Goal: Task Accomplishment & Management: Manage account settings

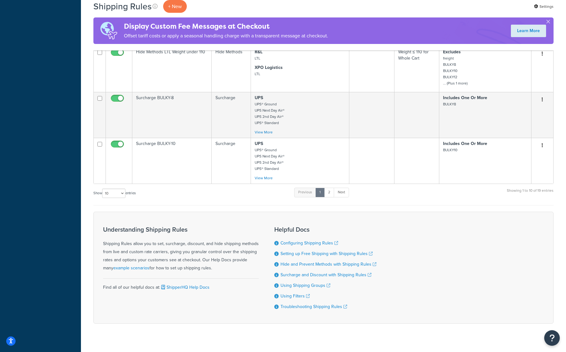
scroll to position [423, 0]
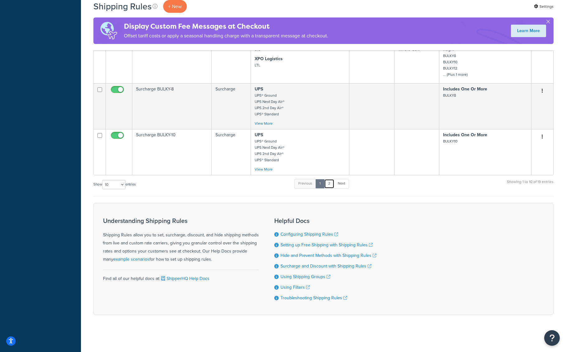
click at [330, 182] on link "2" at bounding box center [329, 183] width 10 height 9
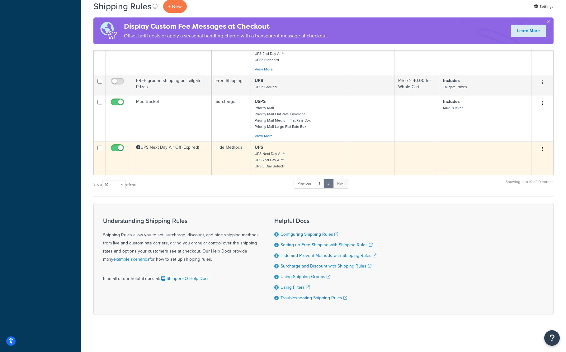
click at [234, 166] on td "Hide Methods" at bounding box center [231, 157] width 39 height 33
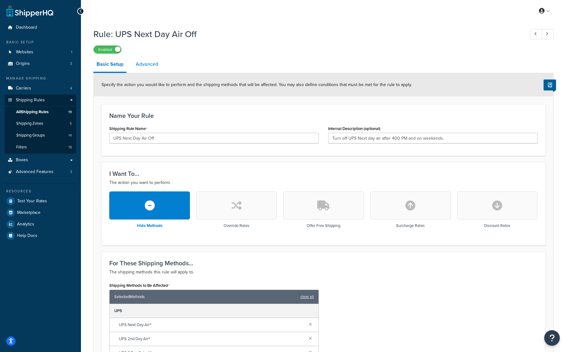
click at [141, 63] on link "Advanced" at bounding box center [147, 64] width 29 height 15
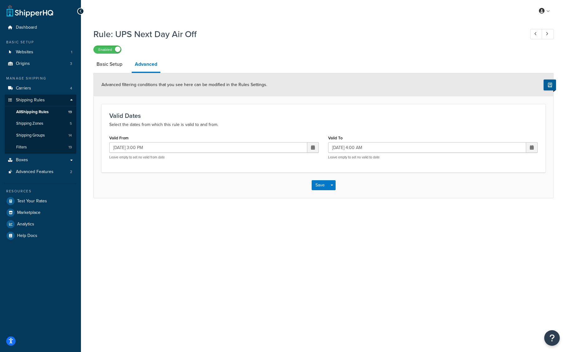
click at [310, 149] on span at bounding box center [313, 147] width 12 height 11
click at [282, 215] on td "1" at bounding box center [280, 215] width 11 height 9
type input "10/01/2025 3:00 PM"
click at [531, 146] on span at bounding box center [532, 147] width 4 height 4
click at [507, 181] on td "2" at bounding box center [509, 177] width 11 height 9
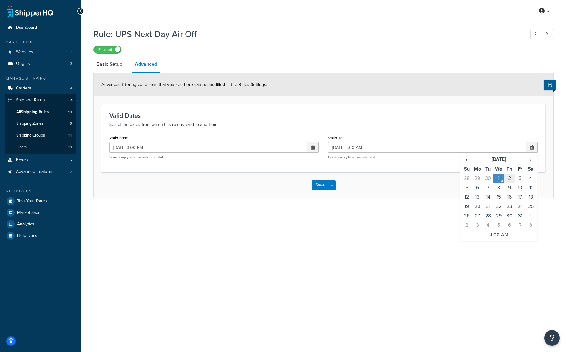
type input "10/02/2025 4:00 AM"
click at [319, 186] on button "Save" at bounding box center [320, 185] width 17 height 10
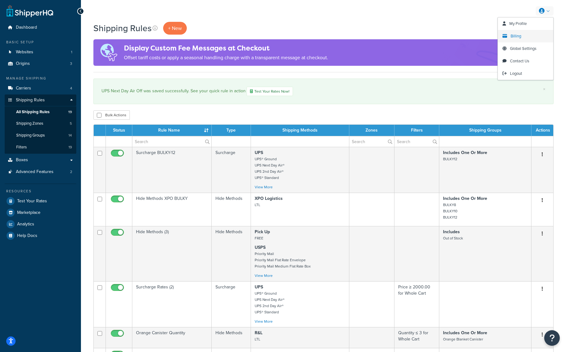
click at [515, 35] on span "Billing" at bounding box center [516, 36] width 11 height 6
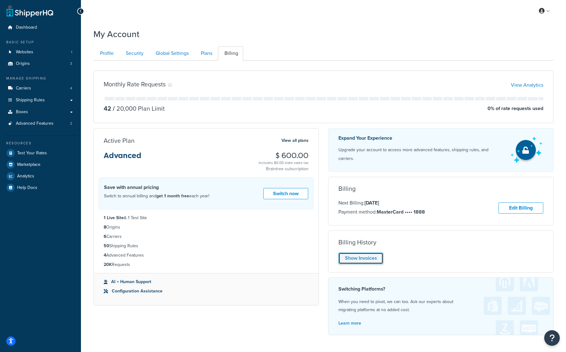
click at [359, 255] on link "Show Invoices" at bounding box center [360, 258] width 45 height 12
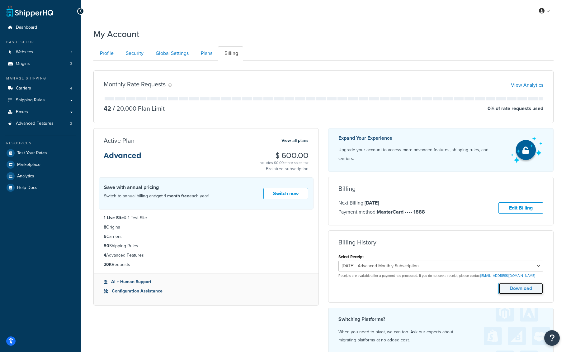
click at [514, 282] on button "Download" at bounding box center [520, 288] width 45 height 12
click at [526, 86] on link "View Analytics" at bounding box center [527, 84] width 32 height 7
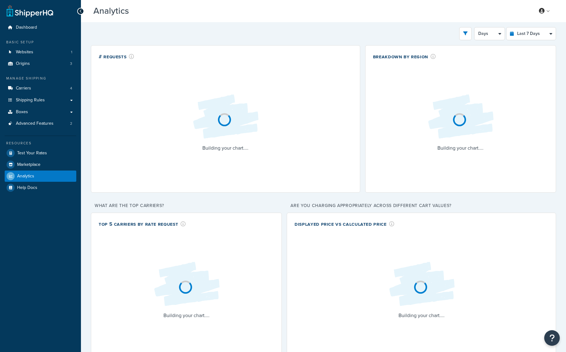
select select "last_7_days"
